Goal: Navigation & Orientation: Find specific page/section

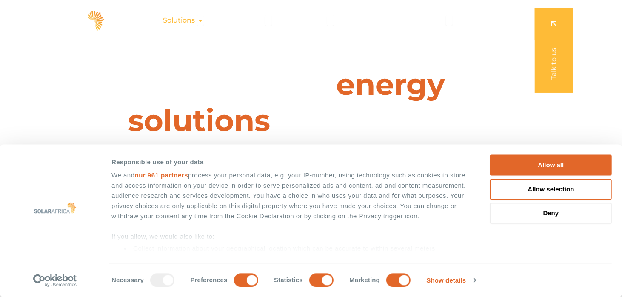
click at [201, 17] on icon "Menu" at bounding box center [200, 20] width 7 height 7
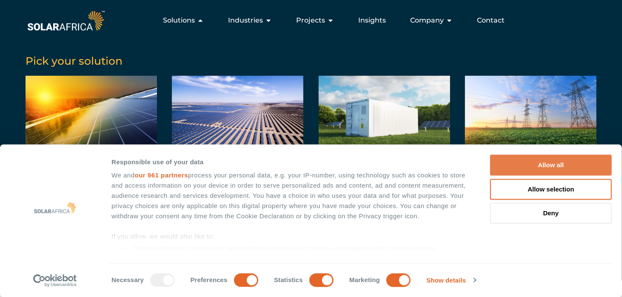
click at [520, 159] on button "Allow all" at bounding box center [551, 165] width 122 height 21
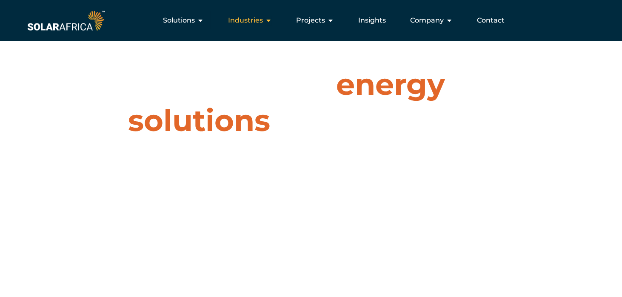
click at [269, 20] on icon "Menu" at bounding box center [268, 20] width 7 height 7
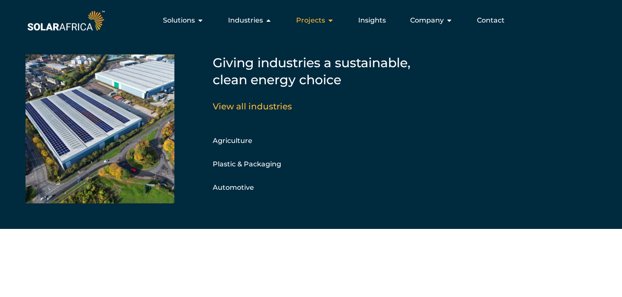
click at [330, 21] on icon "Menu" at bounding box center [330, 20] width 7 height 7
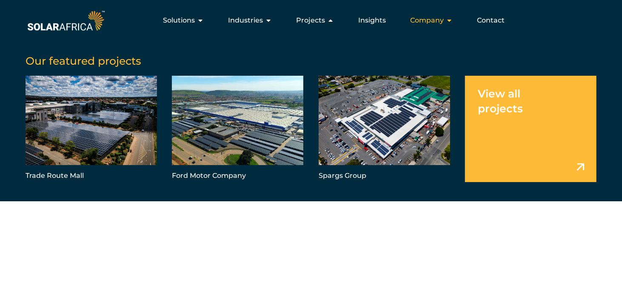
click at [449, 19] on icon "Menu" at bounding box center [449, 20] width 7 height 7
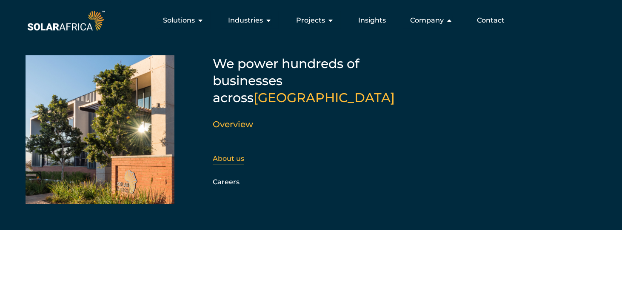
click at [235, 154] on link "About us" at bounding box center [228, 158] width 31 height 8
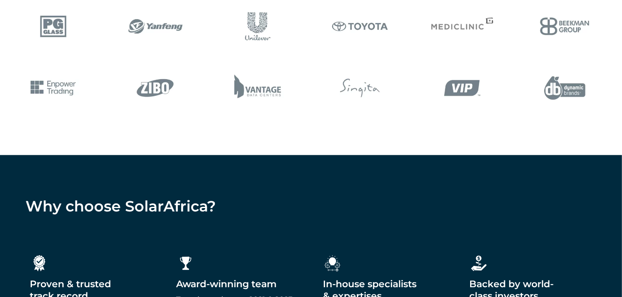
scroll to position [1184, 0]
